Goal: Task Accomplishment & Management: Complete application form

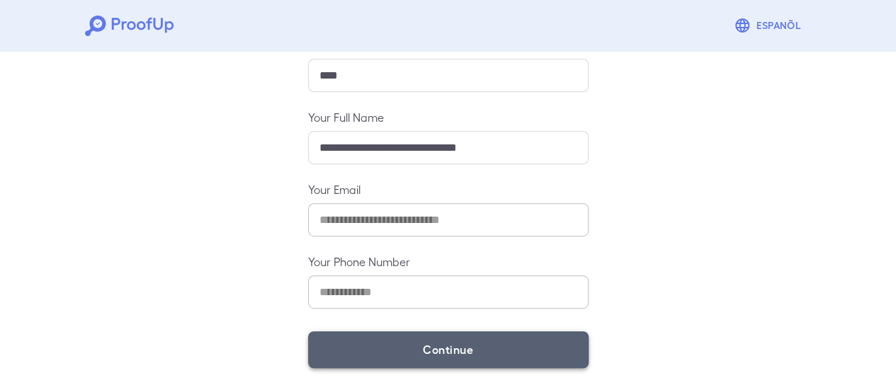
click at [394, 345] on button "Continue" at bounding box center [448, 349] width 280 height 37
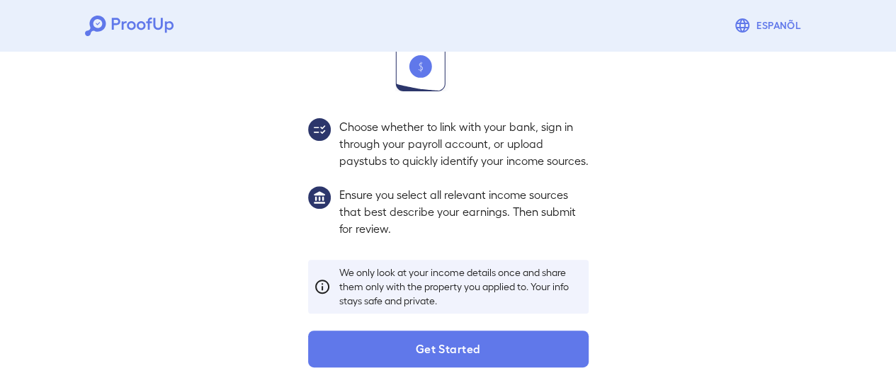
scroll to position [231, 0]
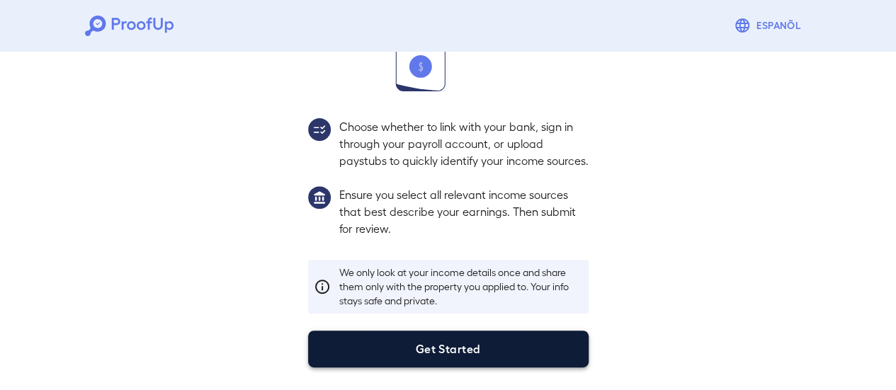
click at [406, 337] on button "Get Started" at bounding box center [448, 349] width 280 height 37
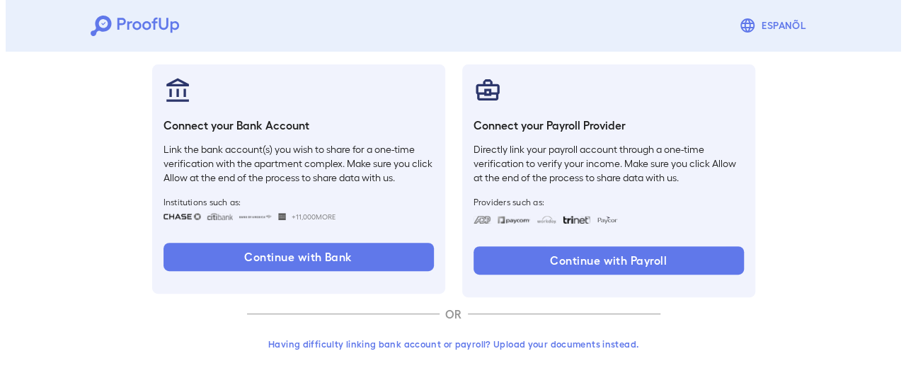
scroll to position [150, 0]
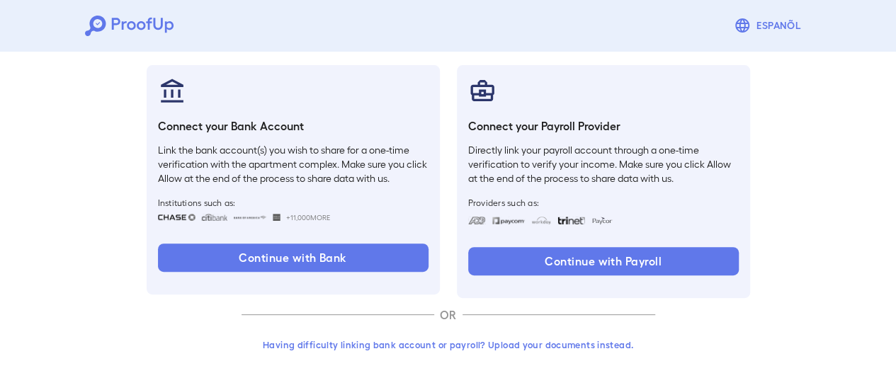
click at [520, 347] on button "Having difficulty linking bank account or payroll? Upload your documents instea…" at bounding box center [447, 344] width 413 height 25
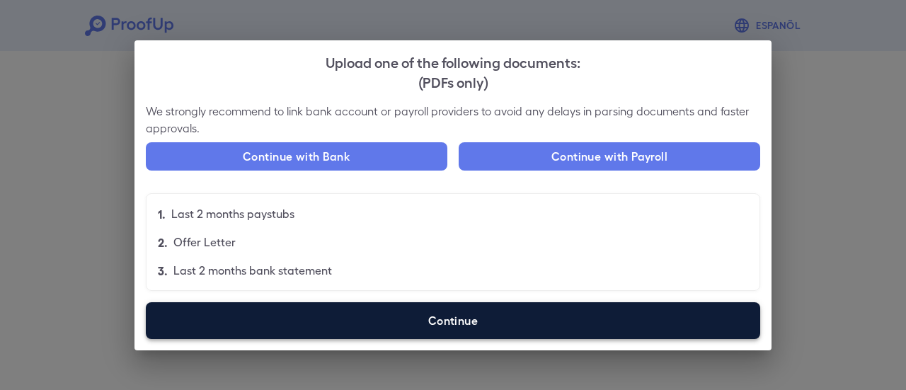
click at [378, 321] on label "Continue" at bounding box center [453, 320] width 615 height 37
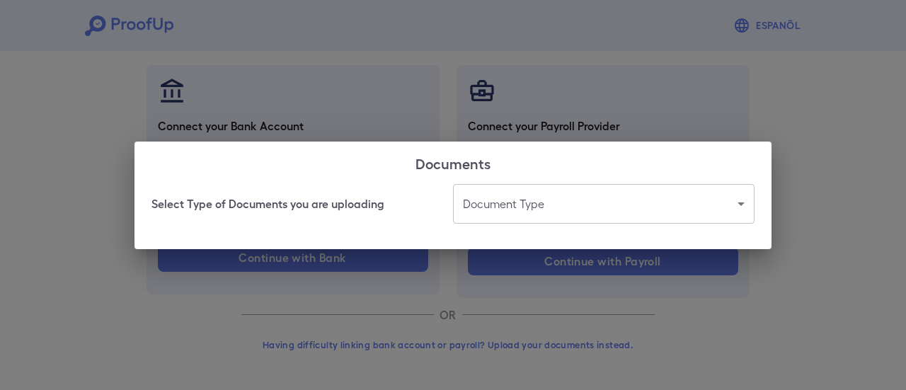
click at [496, 200] on body "Espanõl Go back How Would You Like to Verify Your Income? There are multiple wa…" at bounding box center [453, 120] width 906 height 541
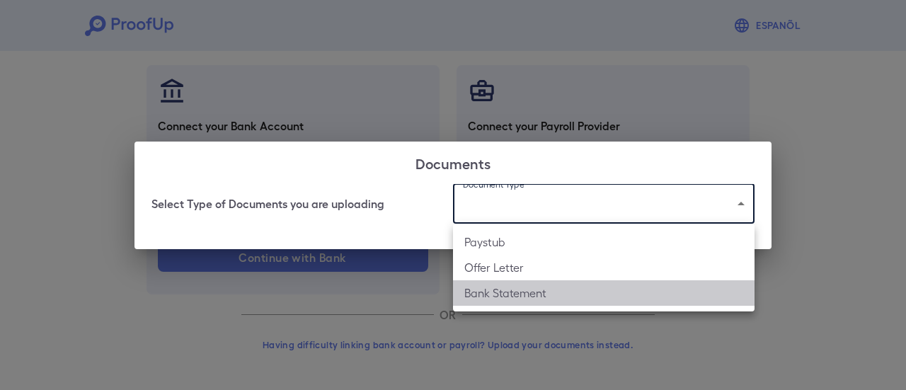
click at [505, 290] on li "Bank Statement" at bounding box center [604, 292] width 302 height 25
type input "**********"
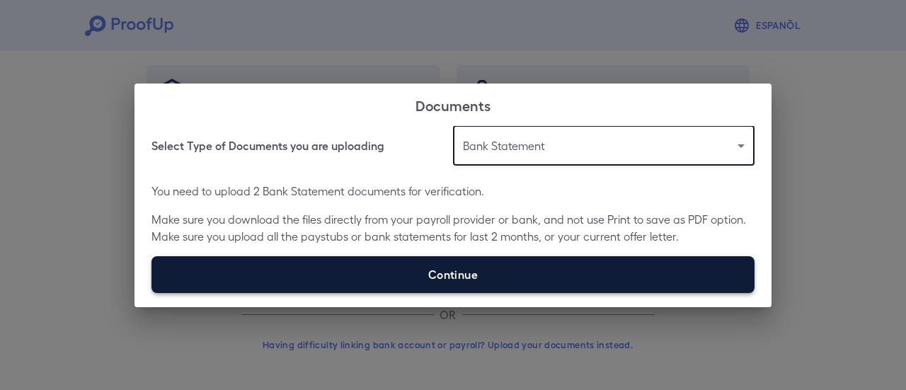
click at [503, 265] on label "Continue" at bounding box center [453, 274] width 603 height 37
click at [152, 292] on input "Continue" at bounding box center [152, 292] width 1 height 1
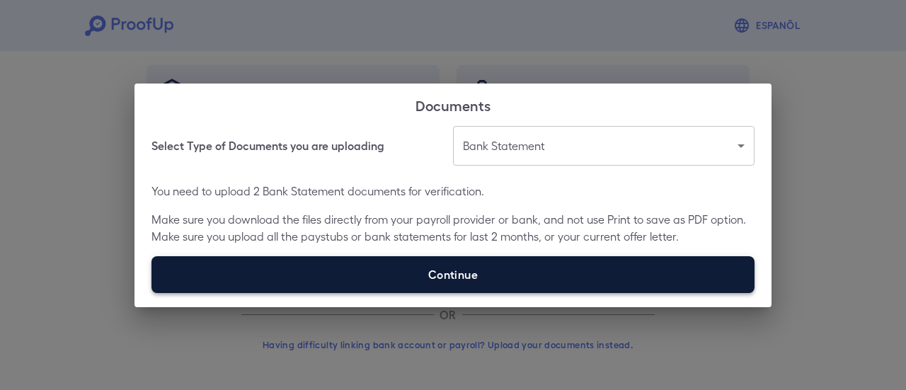
type input "**********"
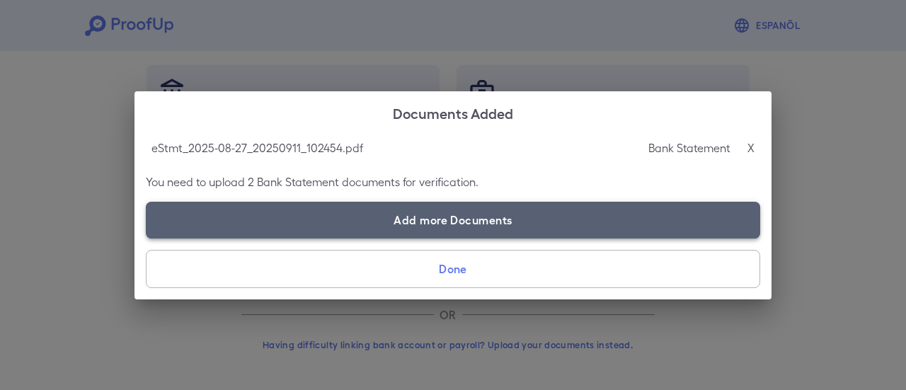
click at [348, 212] on label "Add more Documents" at bounding box center [453, 220] width 615 height 37
click at [147, 238] on input "Add more Documents" at bounding box center [146, 238] width 1 height 1
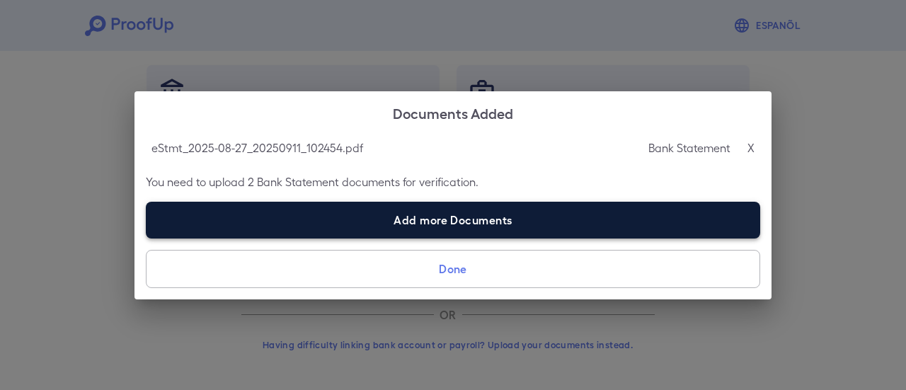
type input "**********"
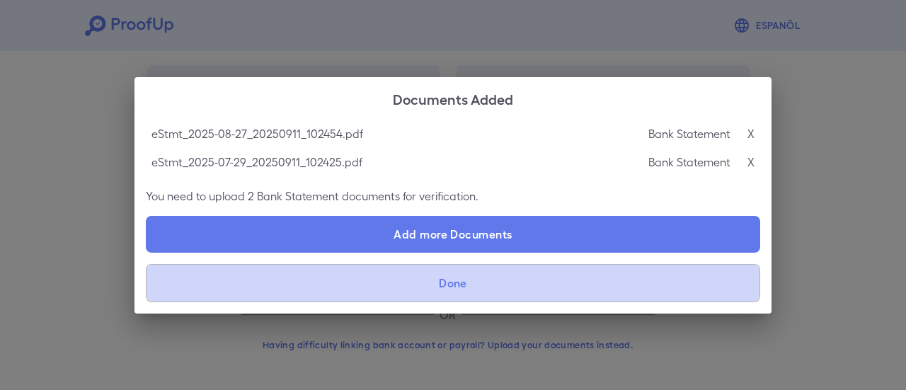
click at [480, 278] on button "Done" at bounding box center [453, 283] width 615 height 38
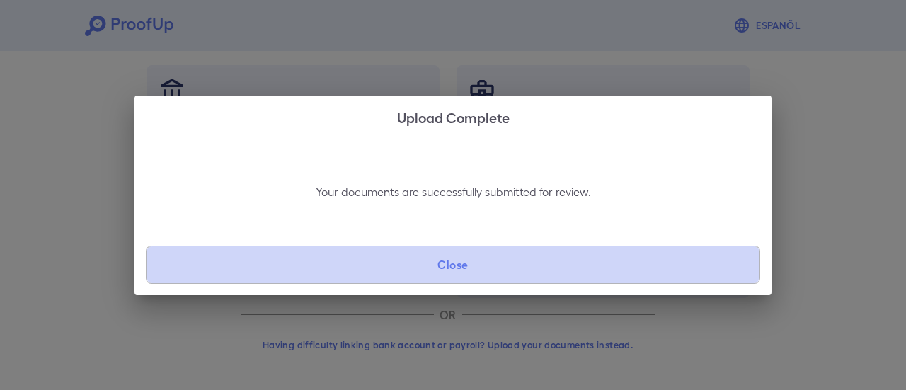
click at [482, 275] on button "Close" at bounding box center [453, 265] width 615 height 38
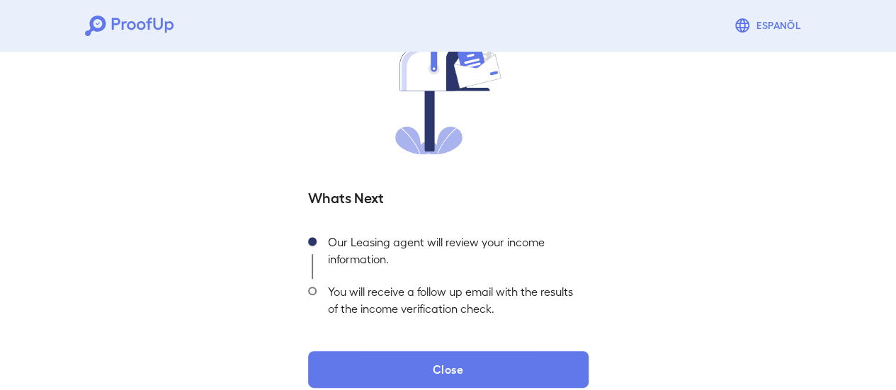
scroll to position [152, 0]
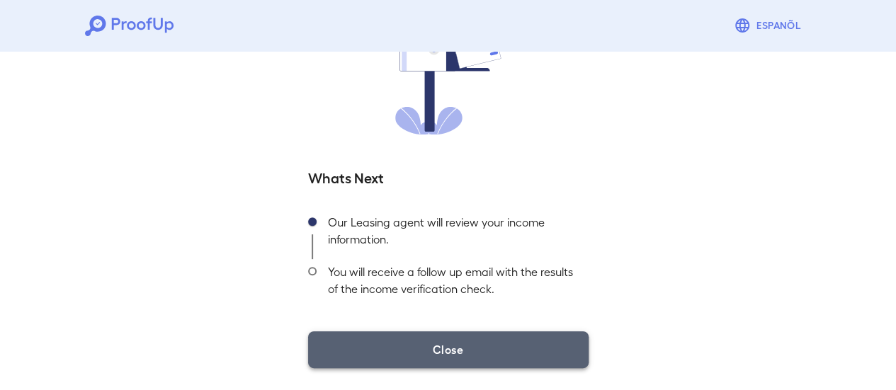
click at [532, 356] on button "Close" at bounding box center [448, 349] width 280 height 37
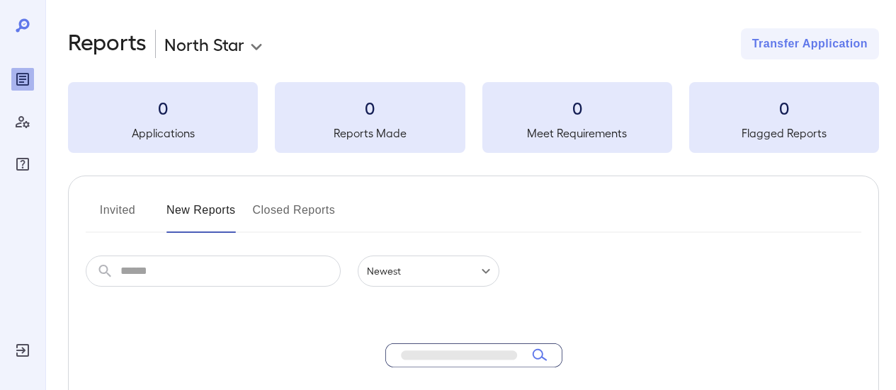
scroll to position [207, 0]
